Goal: Task Accomplishment & Management: Use online tool/utility

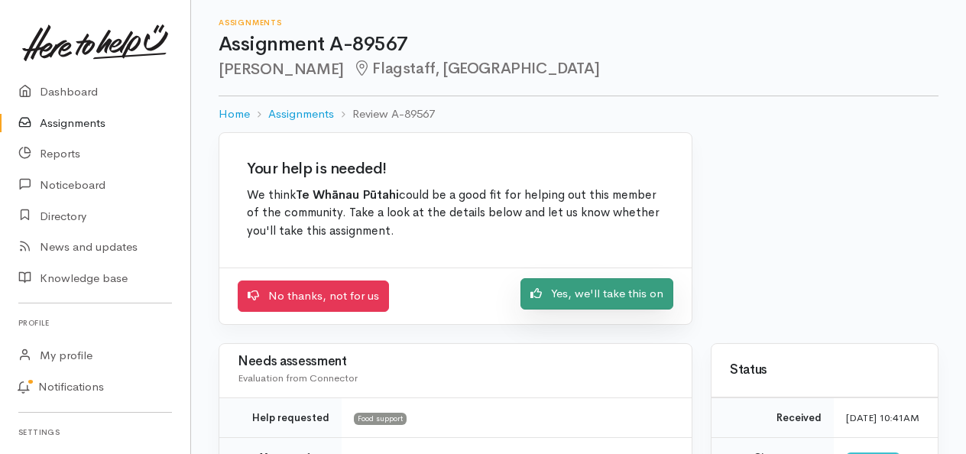
click at [613, 301] on link "Yes, we'll take this on" at bounding box center [596, 293] width 153 height 31
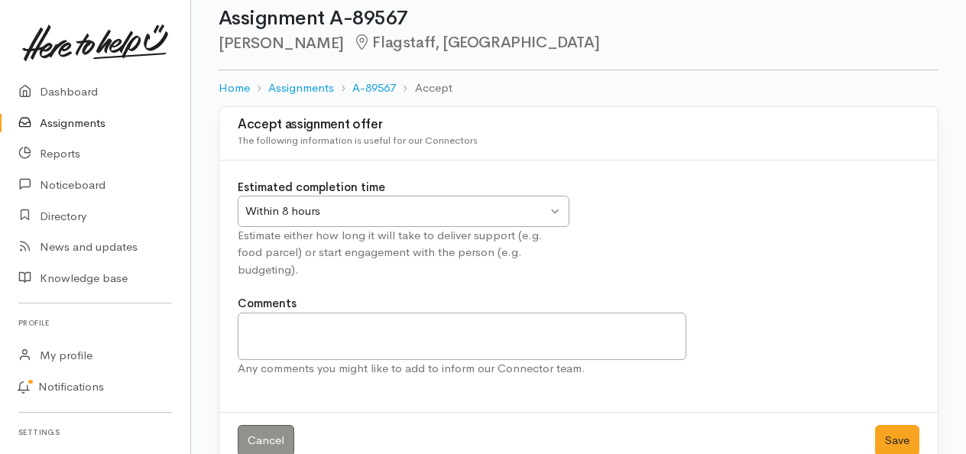
scroll to position [40, 0]
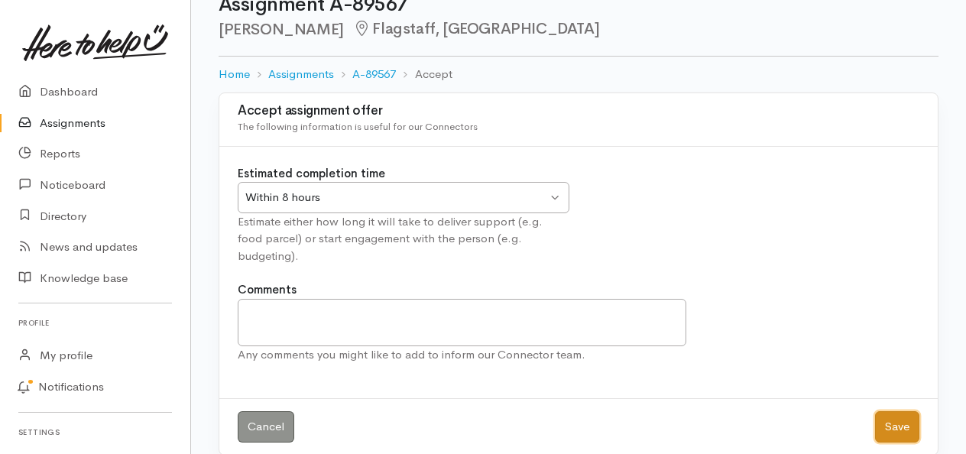
click at [892, 411] on button "Save" at bounding box center [897, 426] width 44 height 31
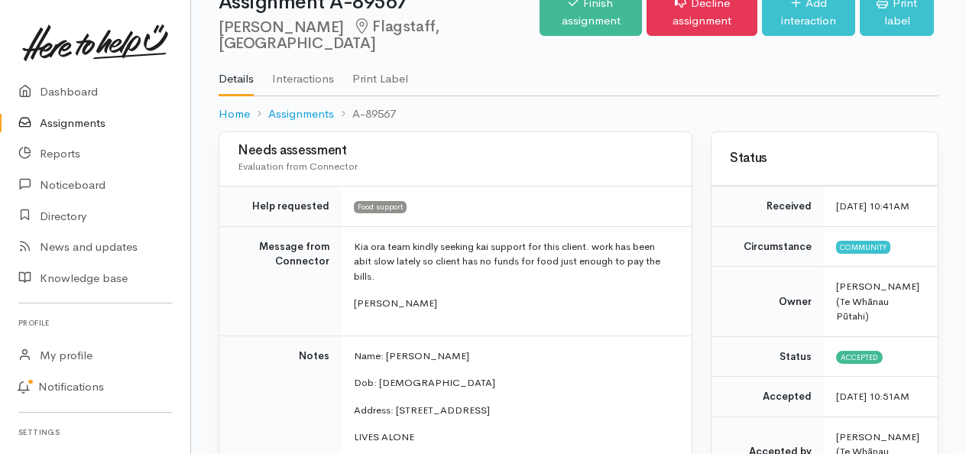
scroll to position [13, 0]
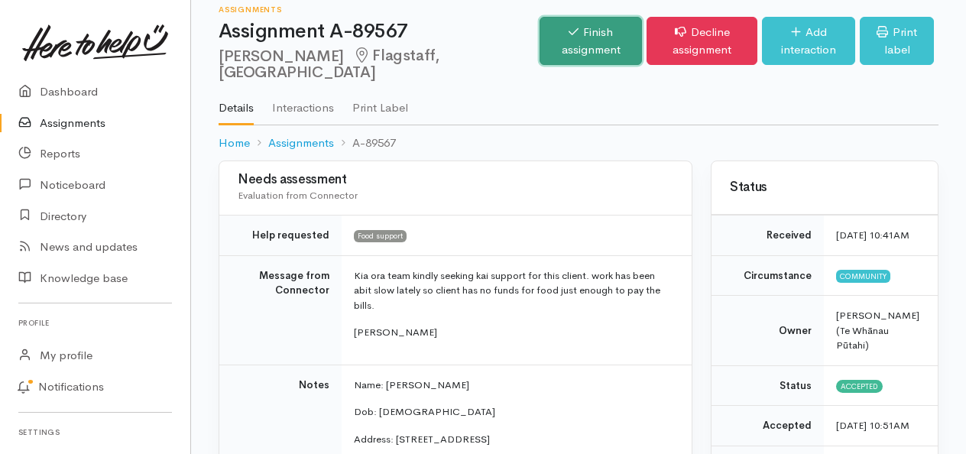
click at [539, 46] on link "Finish assignment" at bounding box center [590, 41] width 102 height 48
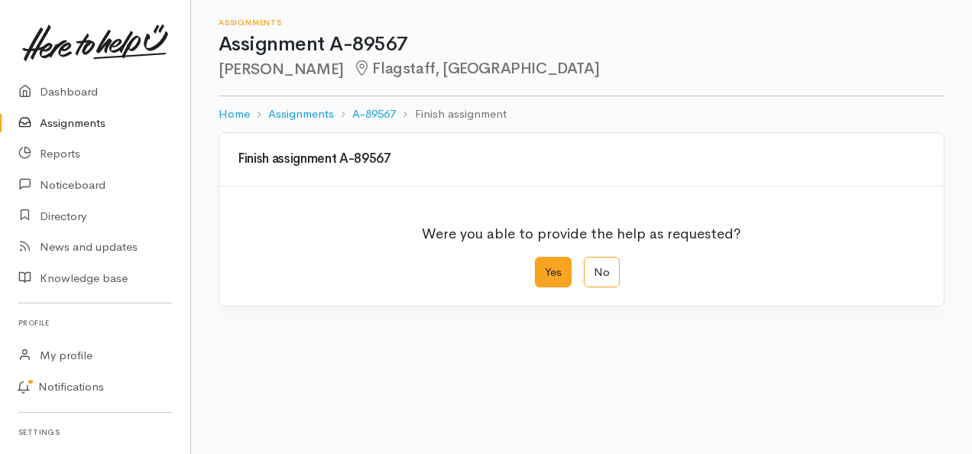
click at [549, 278] on label "Yes" at bounding box center [553, 272] width 37 height 31
click at [545, 267] on input "Yes" at bounding box center [540, 262] width 10 height 10
radio input "true"
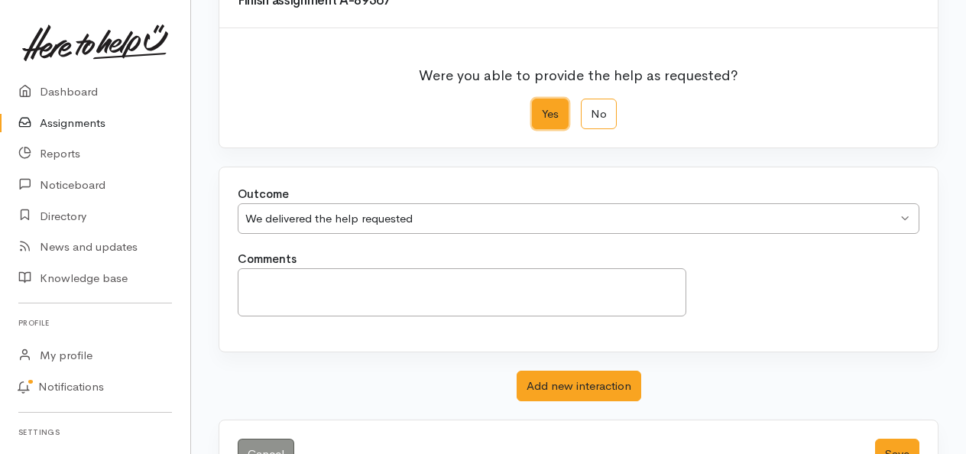
scroll to position [206, 0]
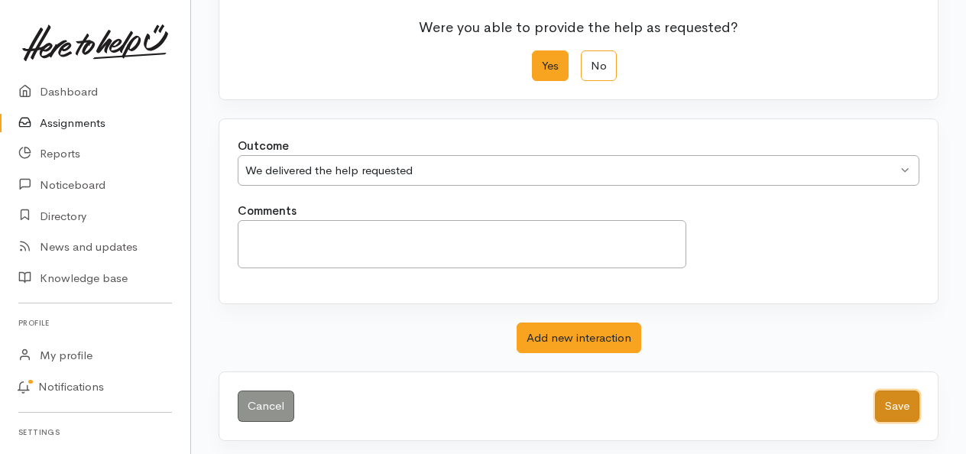
click at [897, 407] on button "Save" at bounding box center [897, 405] width 44 height 31
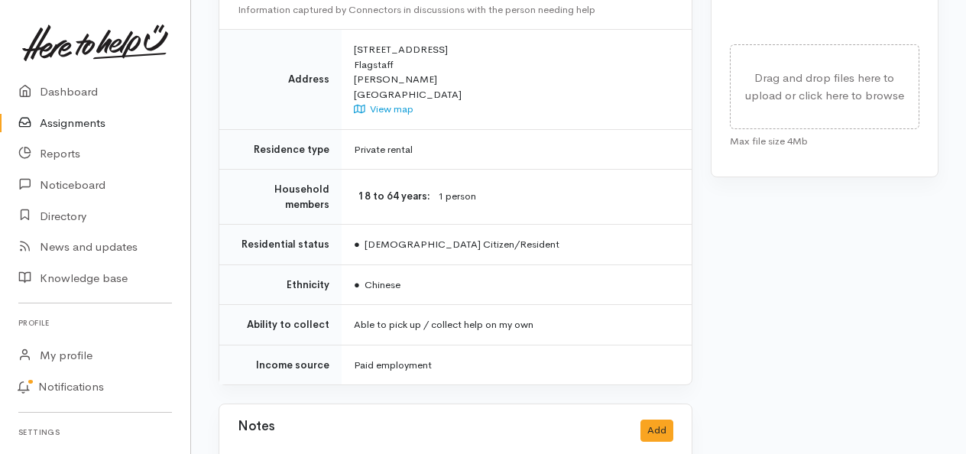
scroll to position [1027, 0]
